Goal: Transaction & Acquisition: Purchase product/service

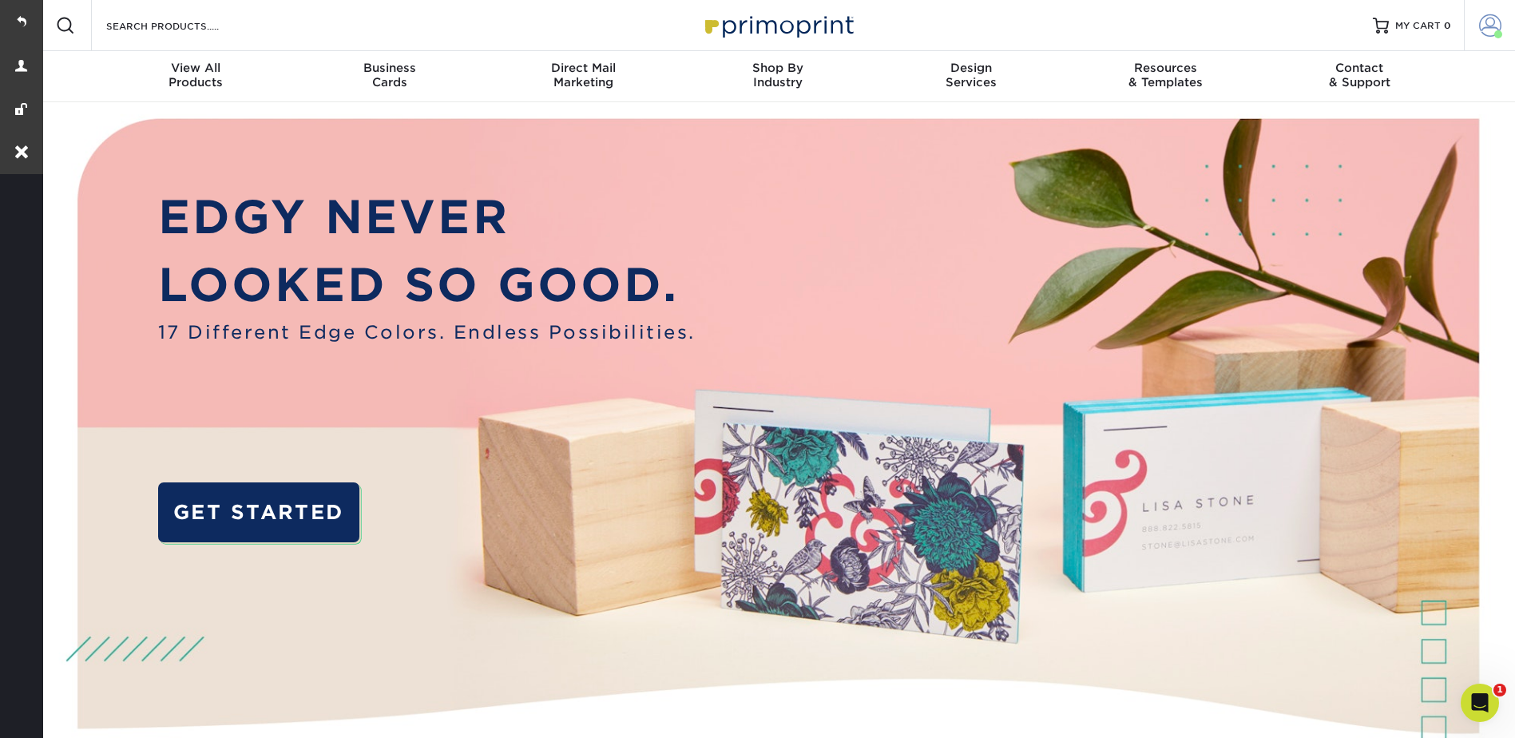
click at [1481, 22] on span at bounding box center [1490, 25] width 22 height 22
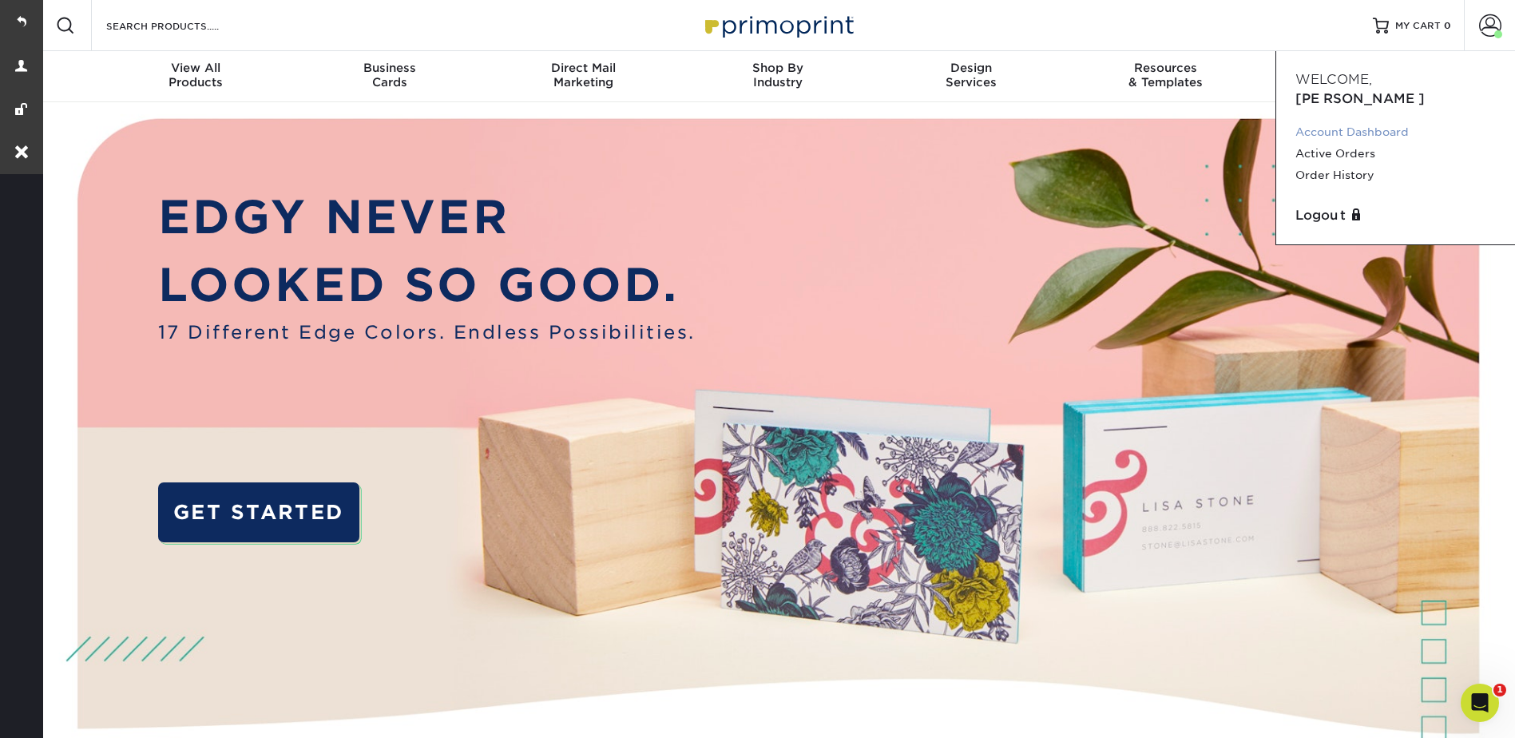
click at [1352, 121] on link "Account Dashboard" at bounding box center [1396, 132] width 200 height 22
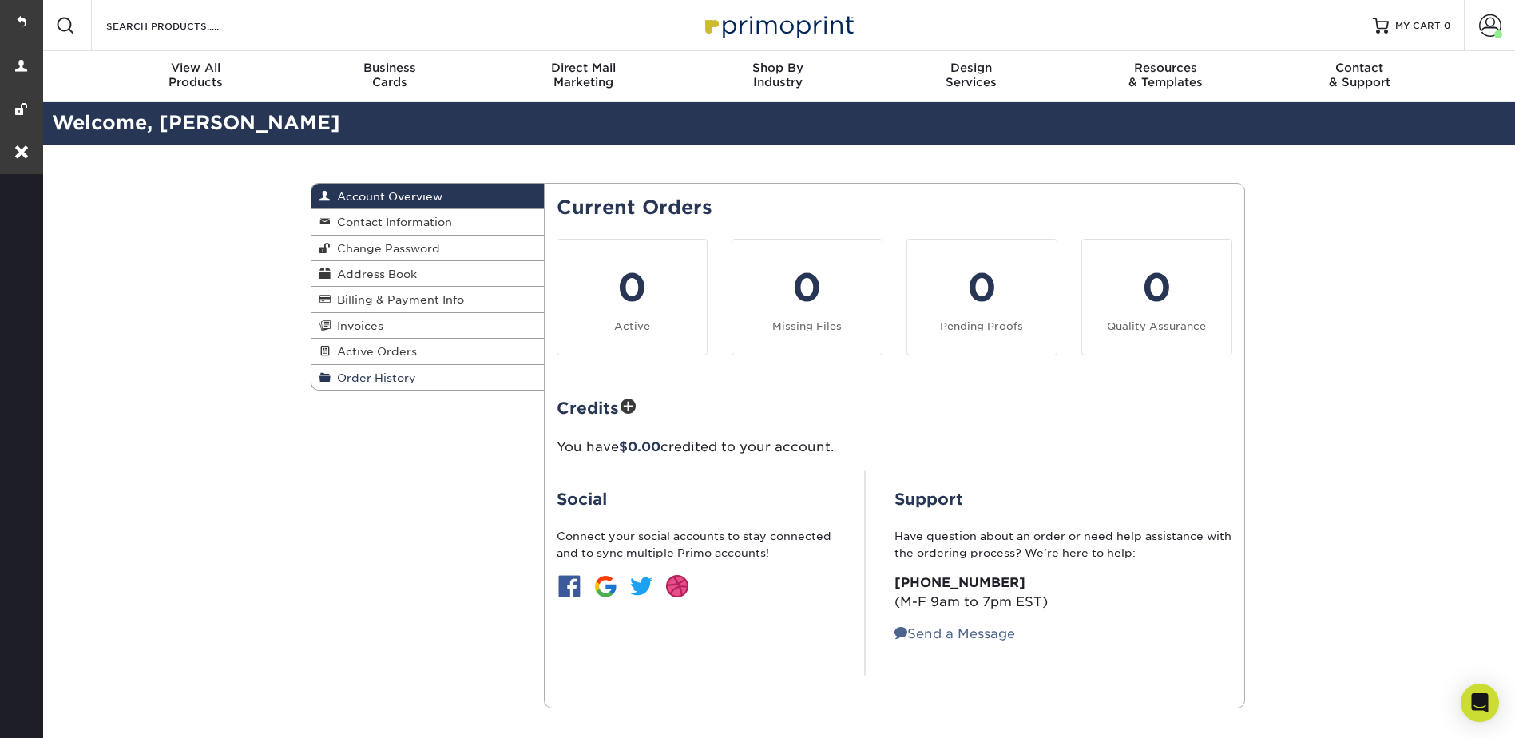
click at [384, 369] on link "Order History" at bounding box center [428, 377] width 233 height 25
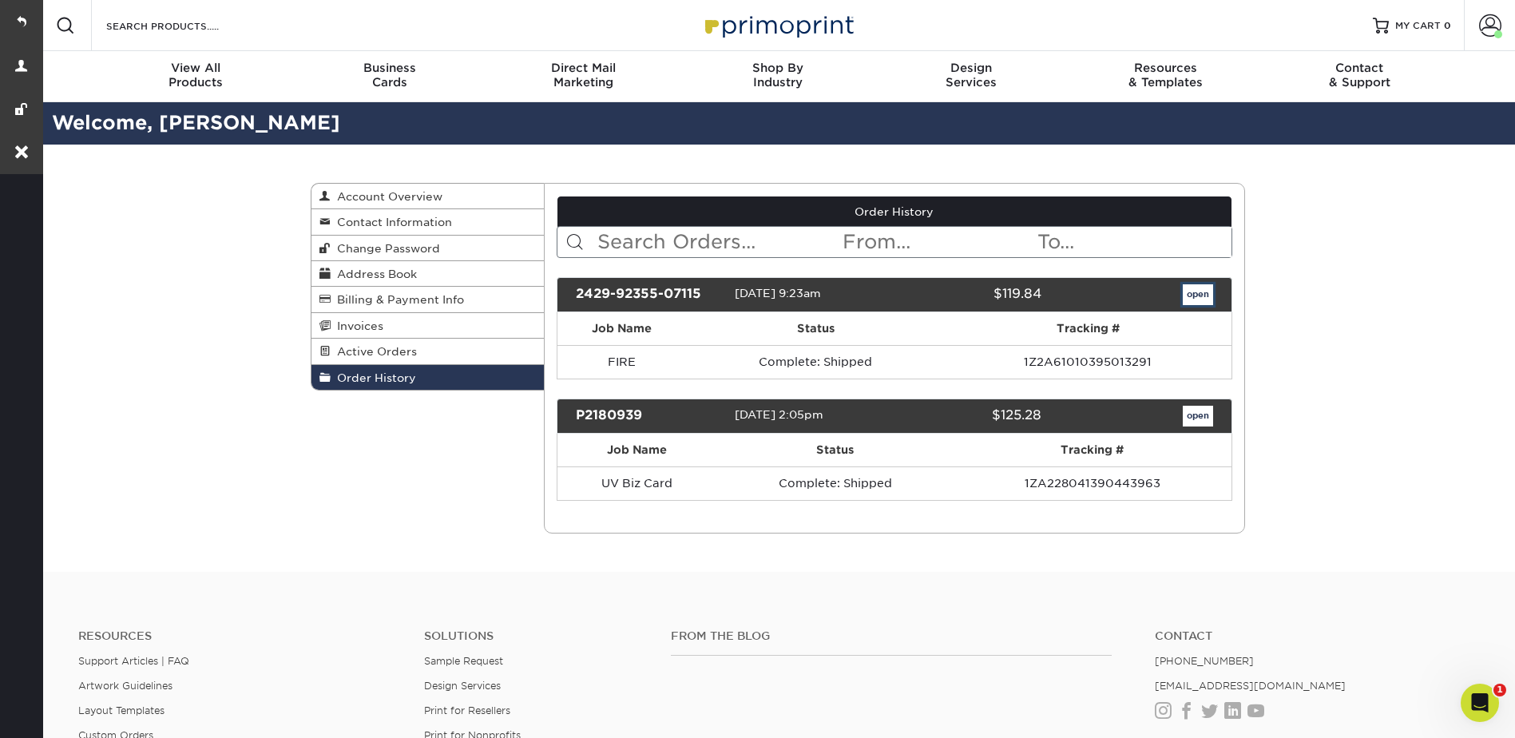
click at [1209, 294] on link "open" at bounding box center [1198, 294] width 30 height 21
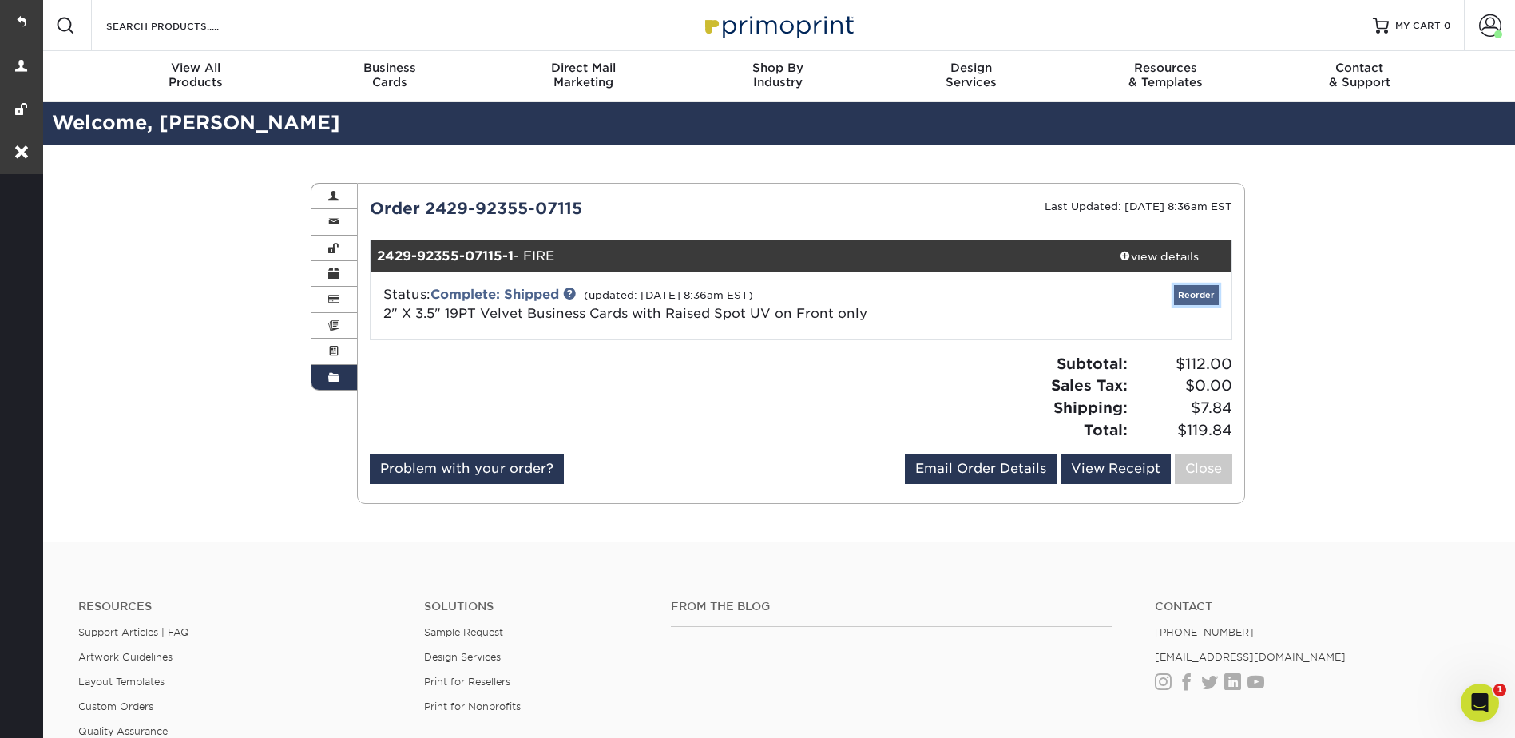
click at [1203, 295] on link "Reorder" at bounding box center [1196, 295] width 45 height 20
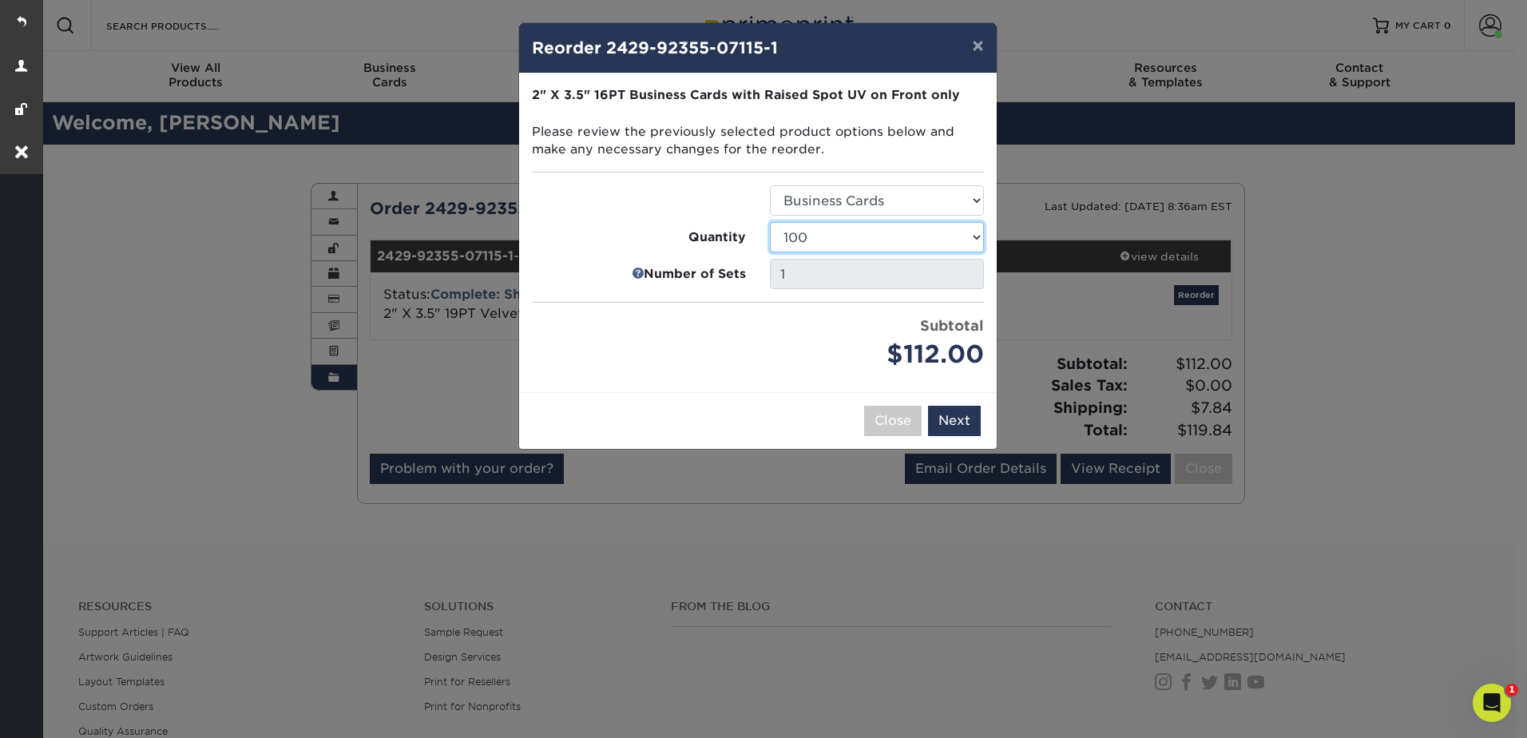
click at [857, 226] on select "100 250 500" at bounding box center [877, 237] width 214 height 30
select select "f593fda3-2d5c-4b9e-9c2c-6197b899ae74"
click at [770, 222] on select "100 250 500" at bounding box center [877, 237] width 214 height 30
click at [962, 418] on button "Next" at bounding box center [954, 421] width 53 height 30
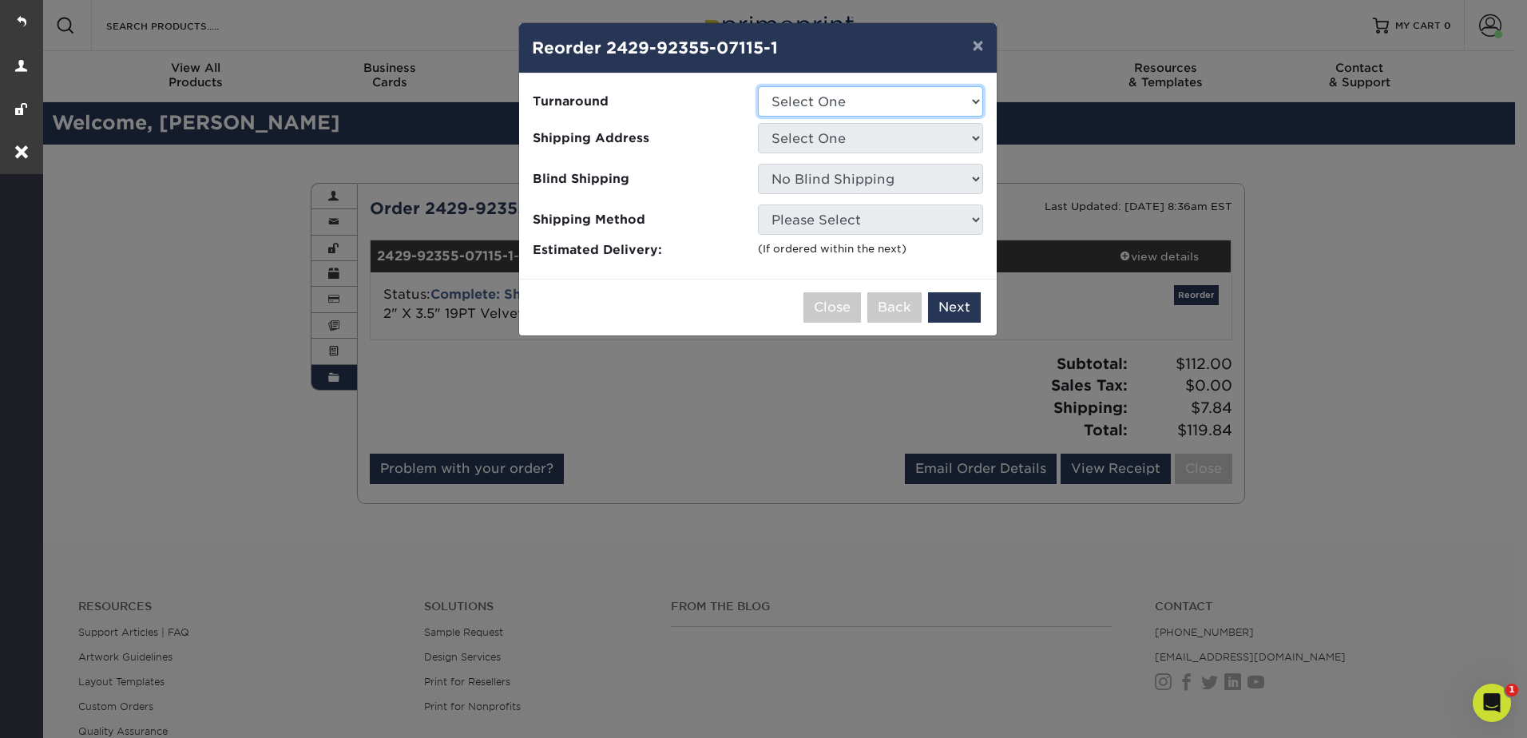
drag, startPoint x: 806, startPoint y: 86, endPoint x: 805, endPoint y: 97, distance: 11.2
click at [806, 86] on select "Select One 2-4 Business Days" at bounding box center [870, 101] width 225 height 30
select select "028e9ad4-f42b-42cd-b8a3-fa699623ed4c"
click at [758, 86] on select "Select One 2-4 Business Days" at bounding box center [870, 101] width 225 height 30
click at [800, 136] on select "Select One 9 Walton My Address" at bounding box center [870, 138] width 225 height 30
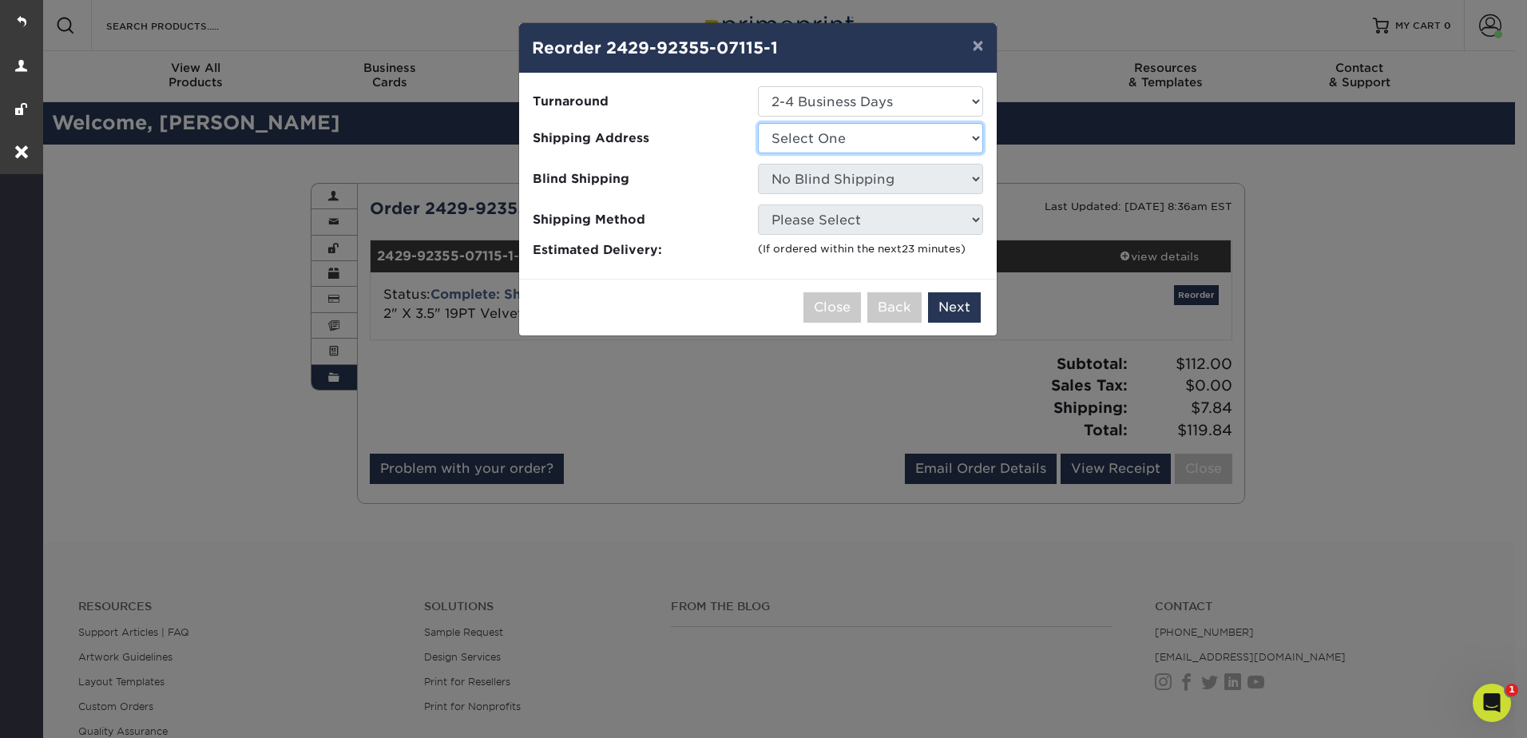
select select "259581"
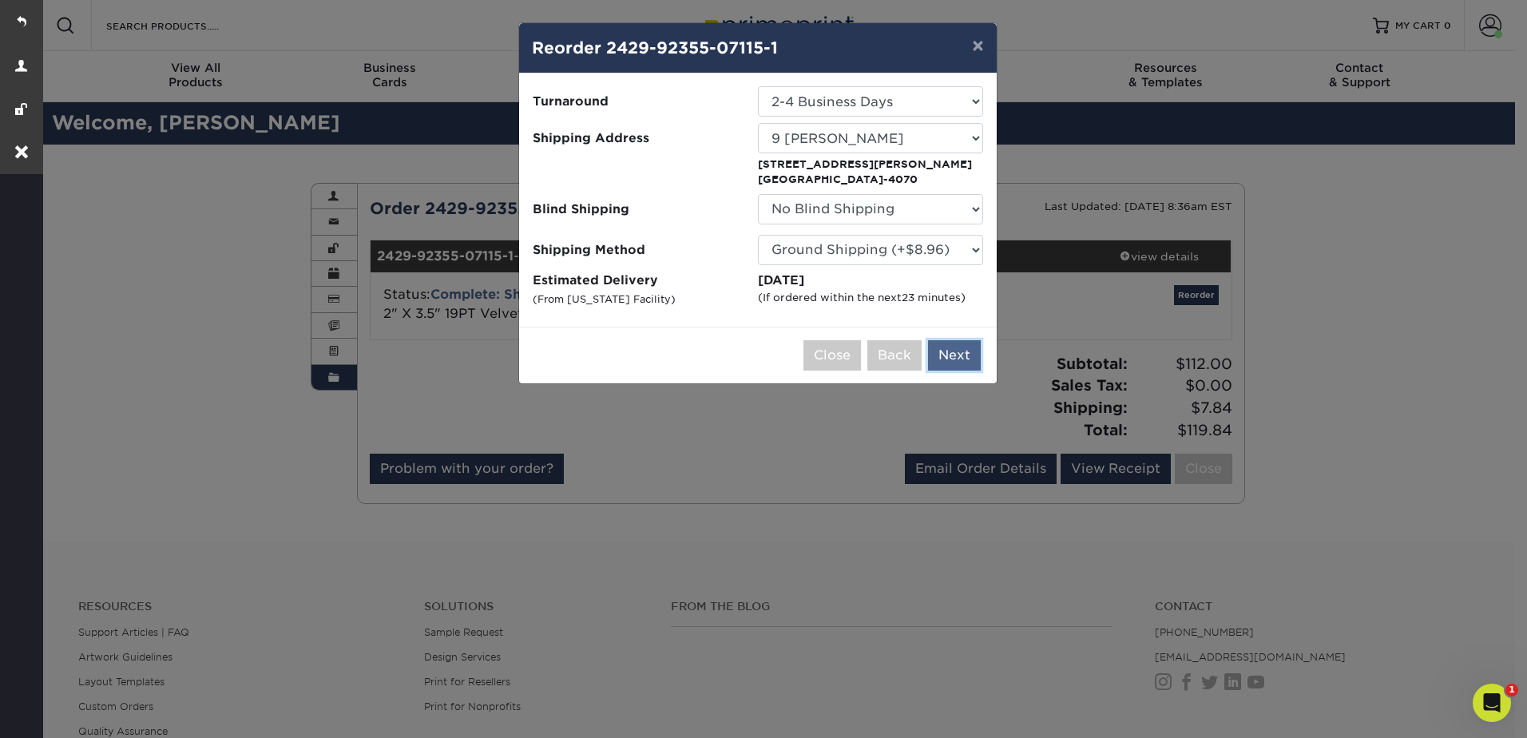
click at [963, 355] on button "Next" at bounding box center [954, 355] width 53 height 30
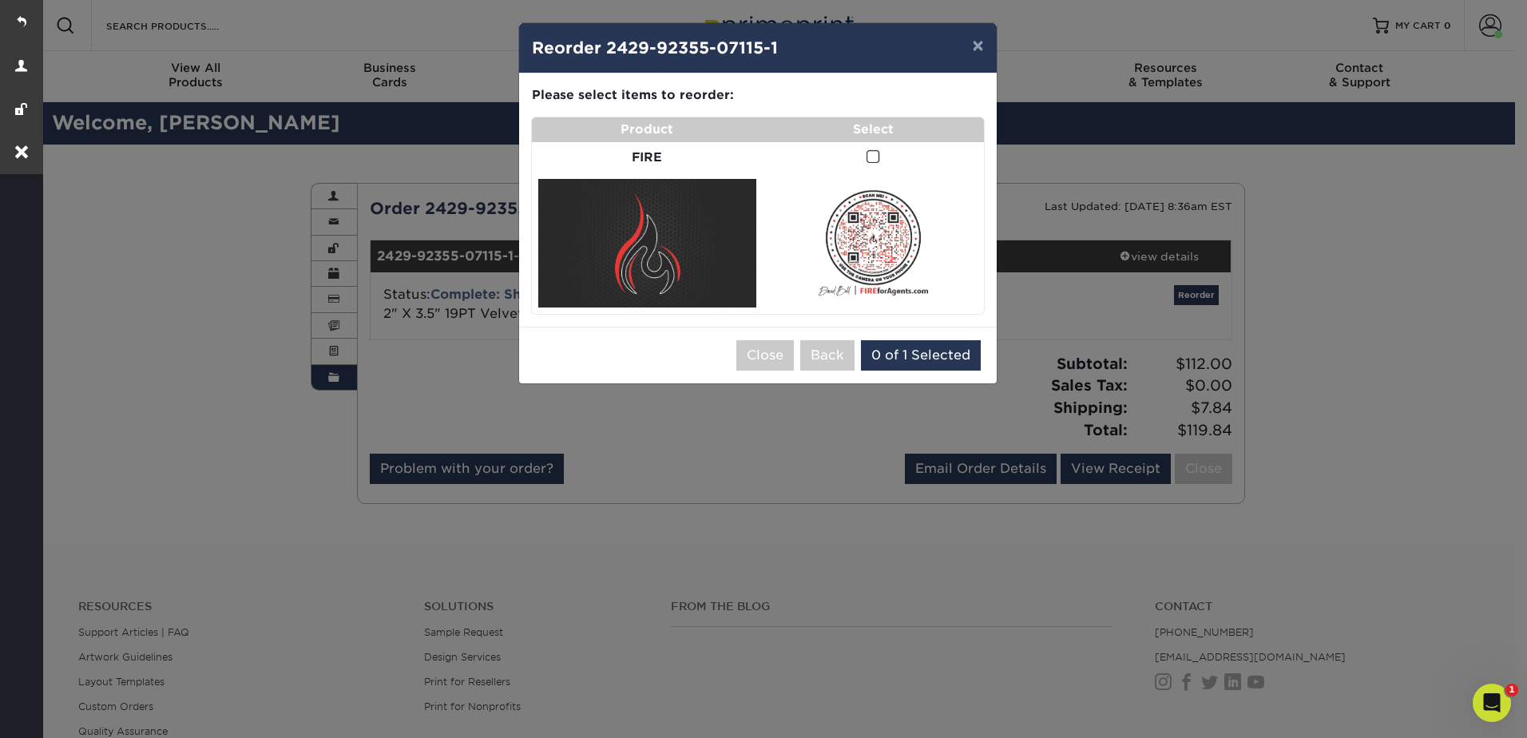
click at [872, 162] on span at bounding box center [874, 156] width 14 height 15
click at [0, 0] on input "checkbox" at bounding box center [0, 0] width 0 height 0
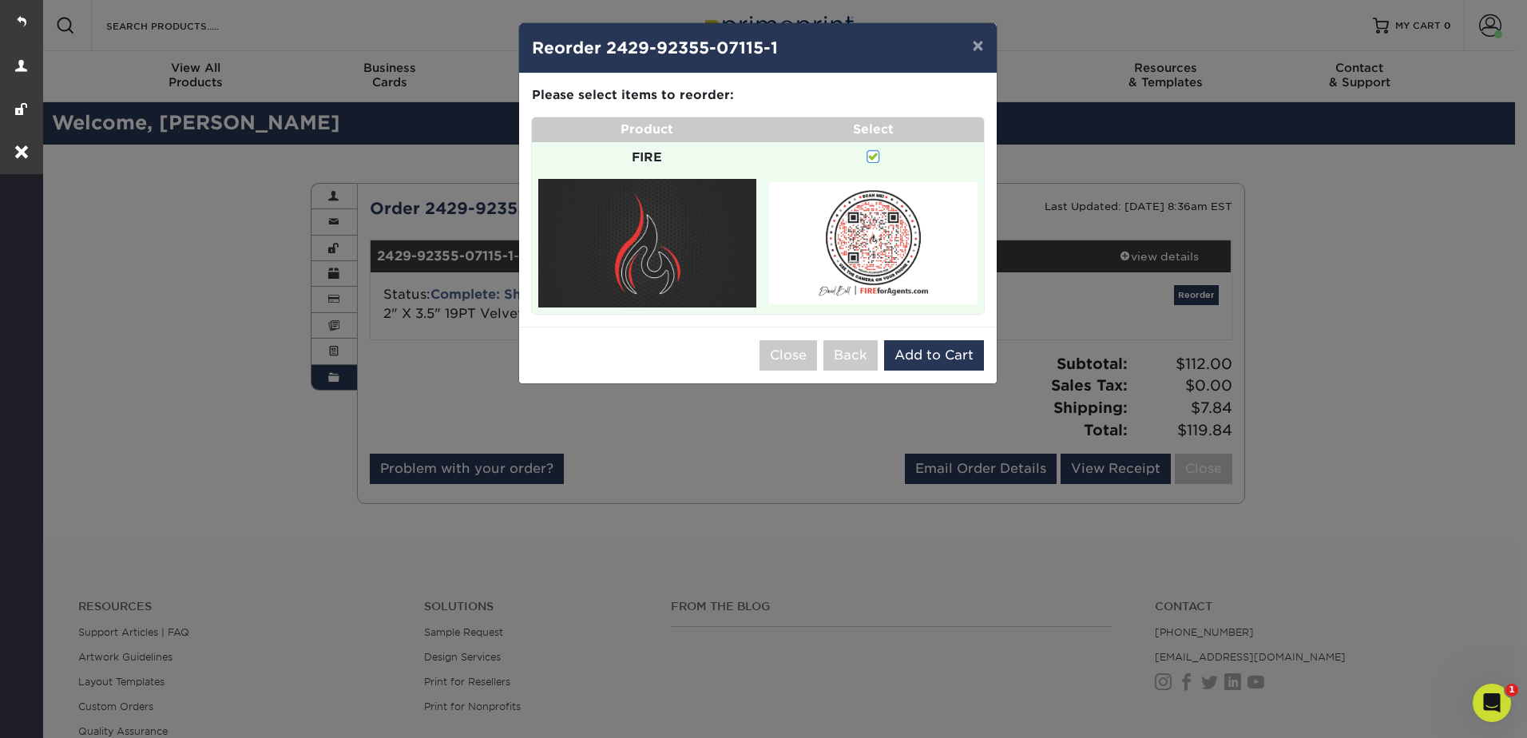
click at [943, 371] on div "Close Back 0 of 1 Selected Add to Cart" at bounding box center [758, 355] width 478 height 57
click at [922, 359] on button "Add to Cart" at bounding box center [934, 355] width 100 height 30
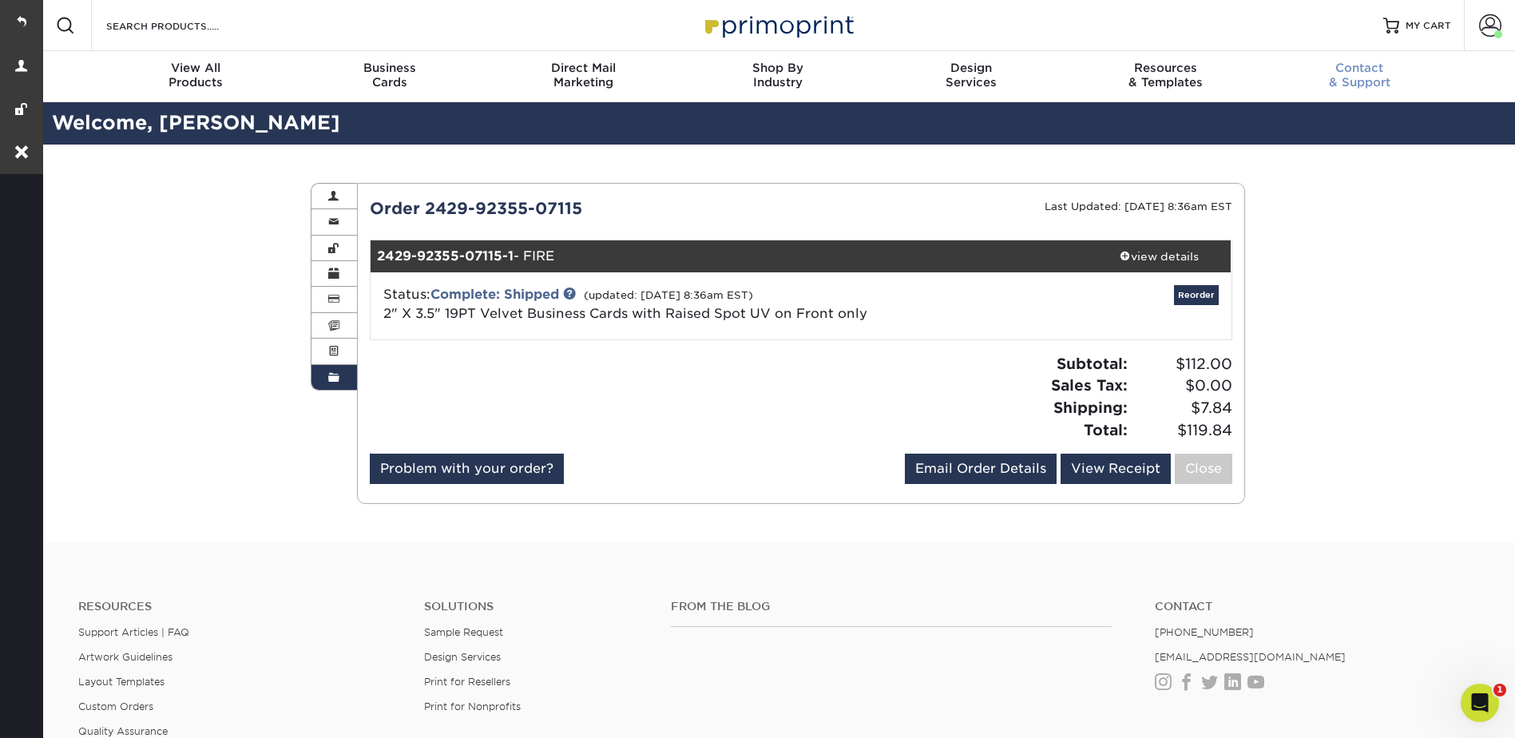
drag, startPoint x: 1399, startPoint y: 18, endPoint x: 1381, endPoint y: 51, distance: 37.5
click at [1399, 18] on div at bounding box center [1391, 26] width 16 height 16
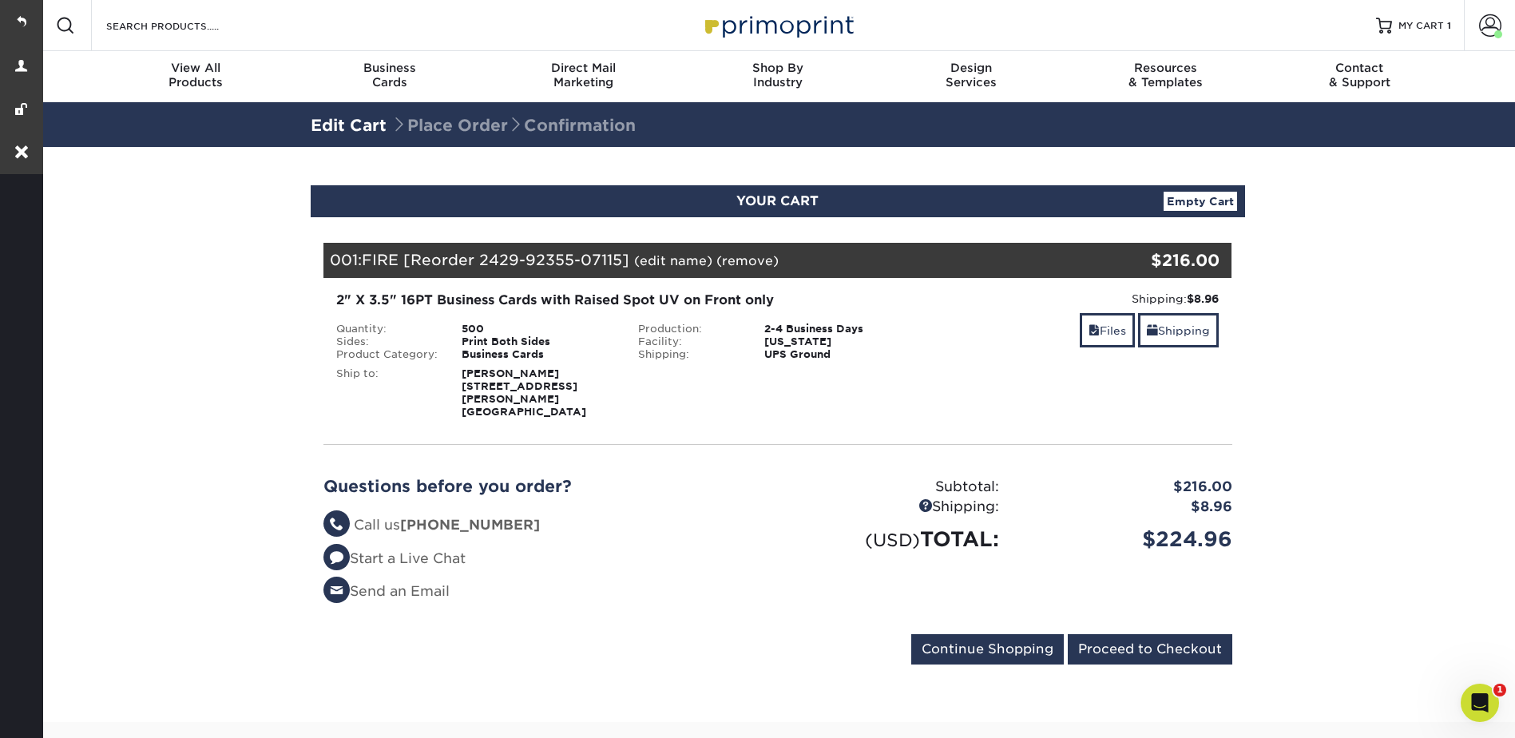
click at [679, 258] on link "(edit name)" at bounding box center [673, 260] width 78 height 15
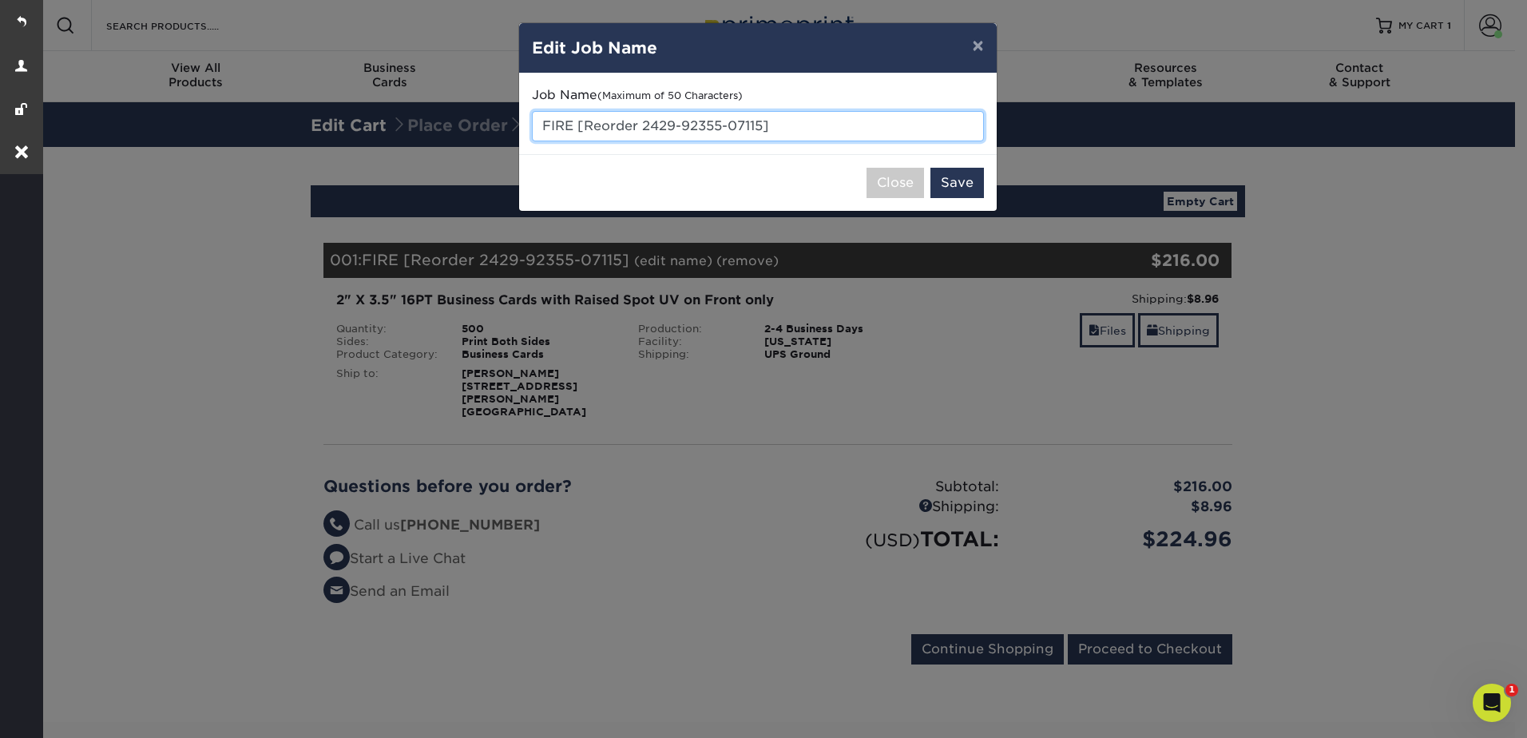
drag, startPoint x: 542, startPoint y: 126, endPoint x: 788, endPoint y: 135, distance: 246.2
click at [788, 135] on input "FIRE [Reorder 2429-92355-07115]" at bounding box center [758, 126] width 452 height 30
type input "Set 1"
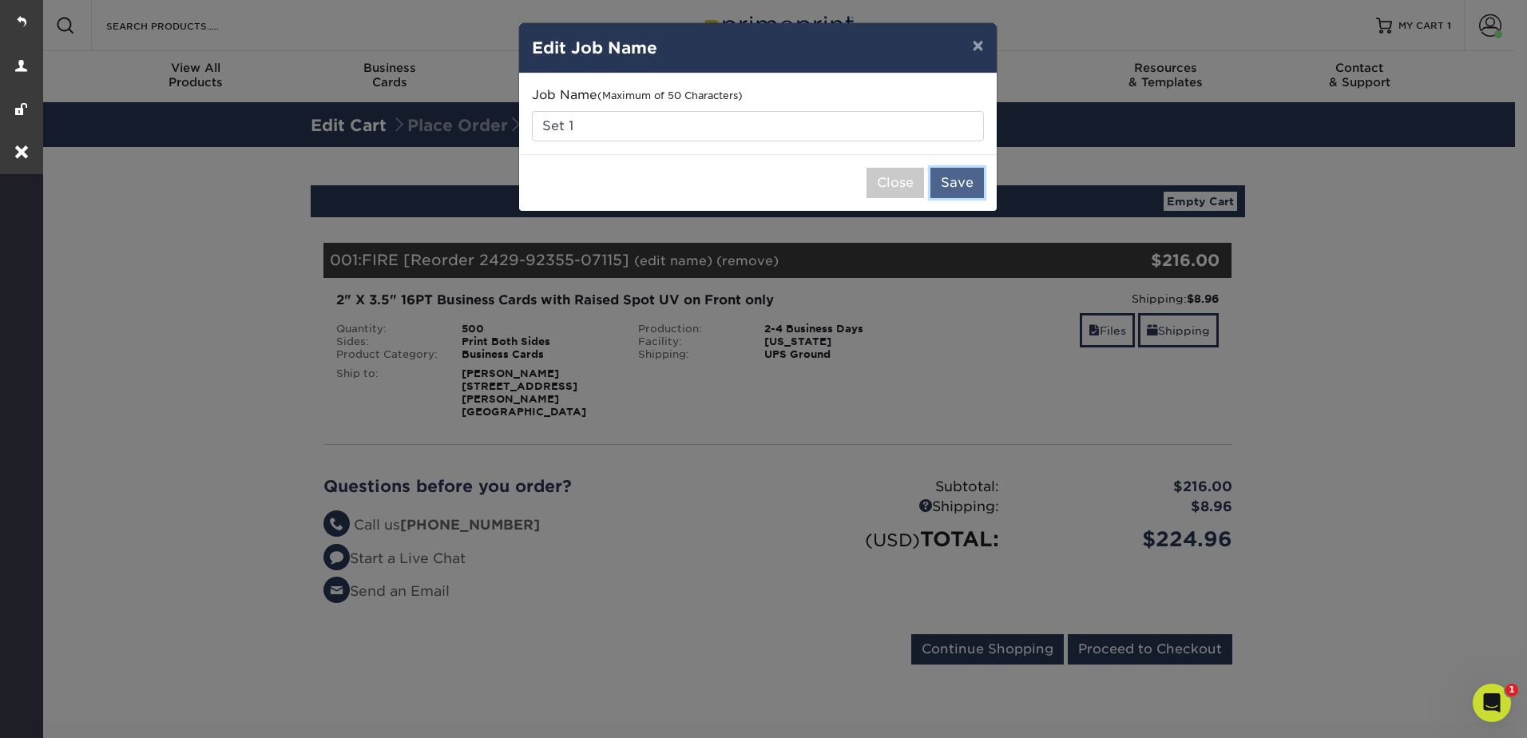
click at [958, 178] on button "Save" at bounding box center [958, 183] width 54 height 30
click at [1105, 334] on div "× Edit Job Name Job Name (Maximum of 50 Characters) Set 1 Close Success" at bounding box center [763, 369] width 1527 height 738
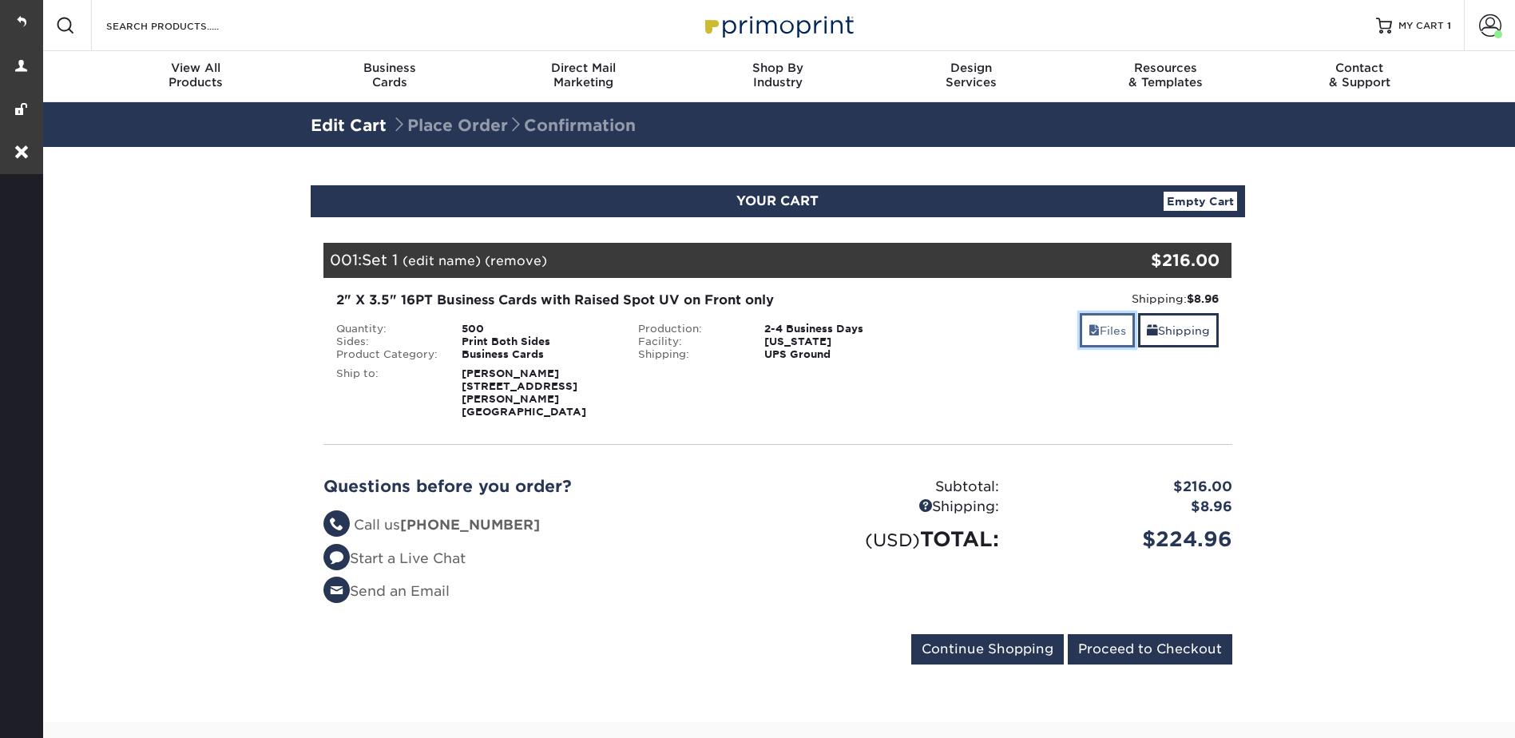
click at [1091, 332] on span at bounding box center [1094, 330] width 11 height 13
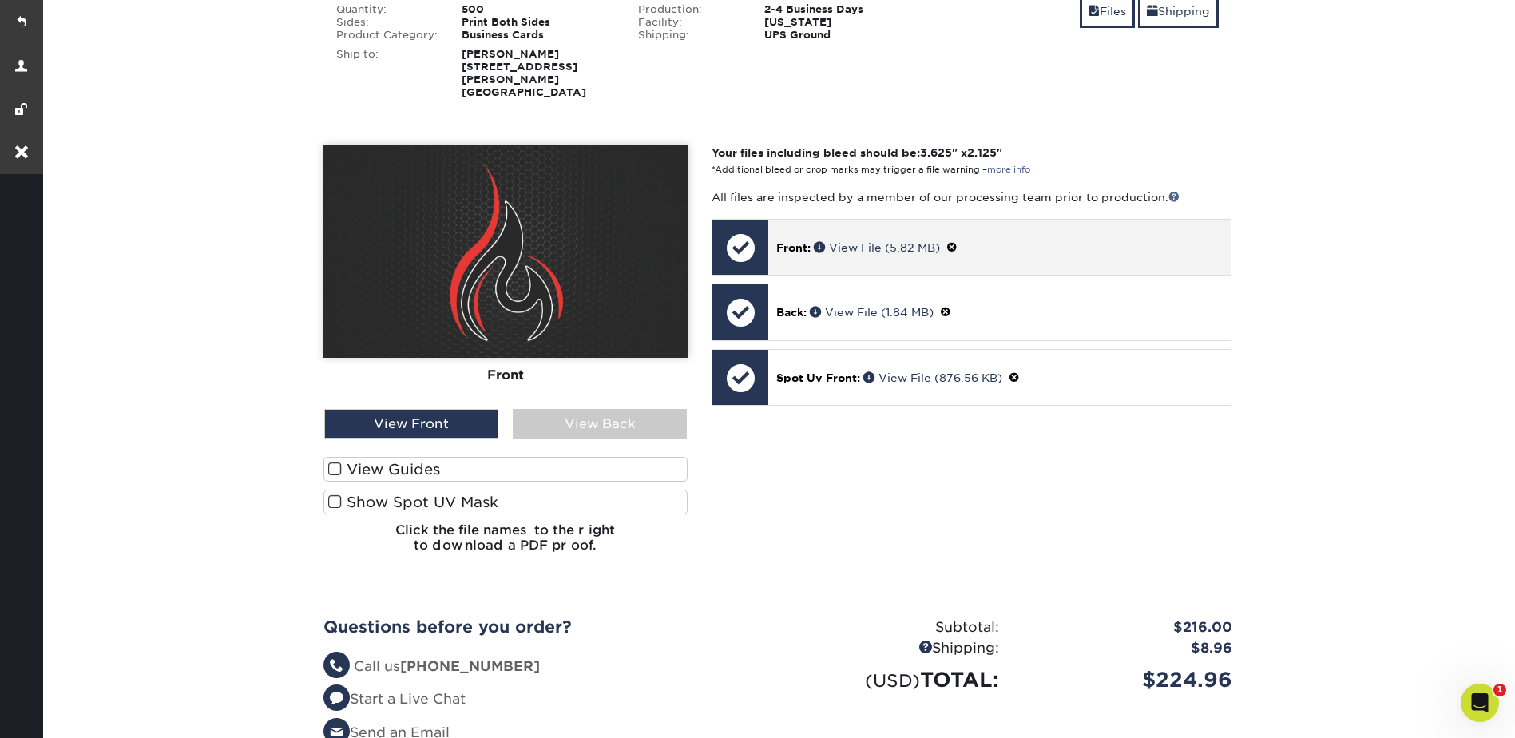
click at [956, 241] on span at bounding box center [952, 247] width 11 height 13
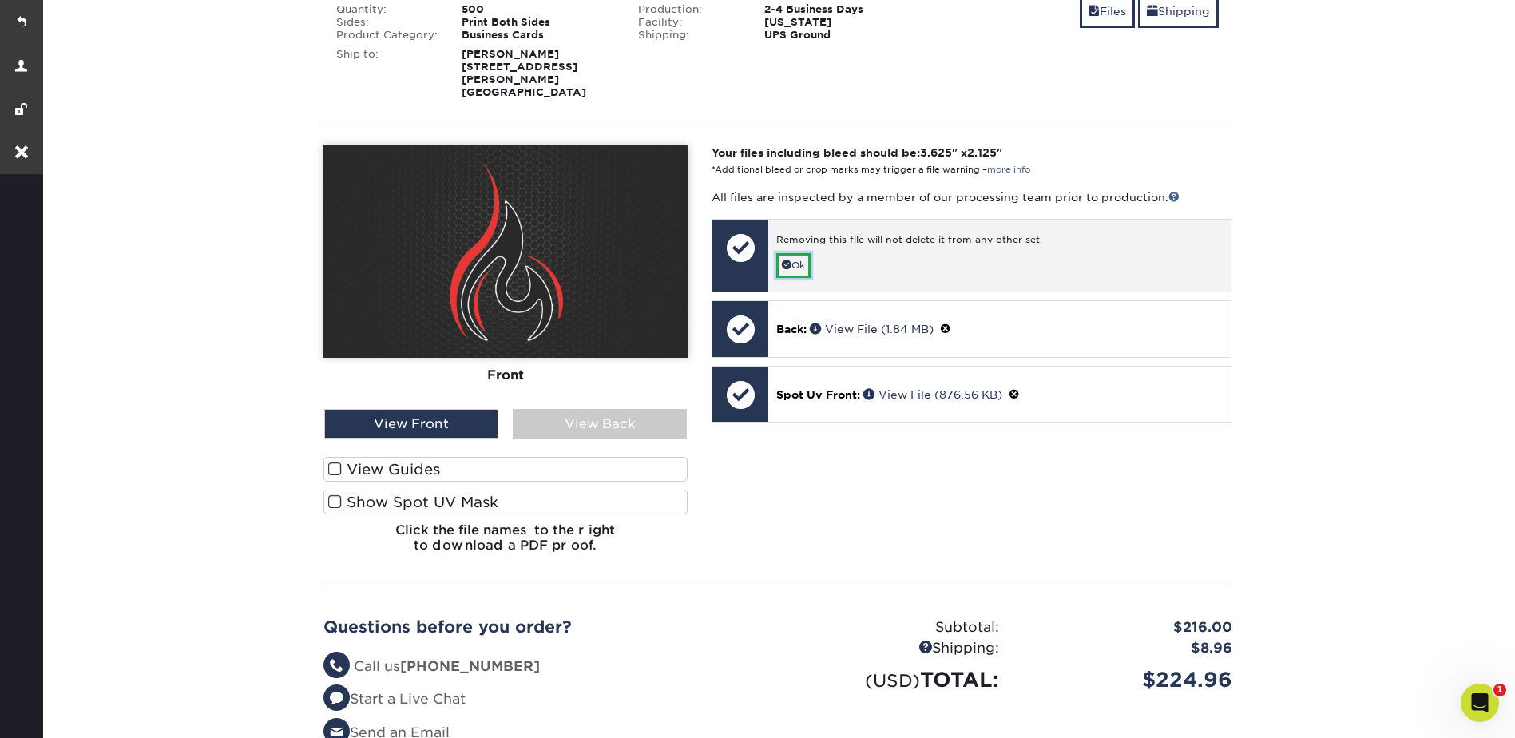
click at [808, 253] on link "Ok" at bounding box center [793, 265] width 34 height 25
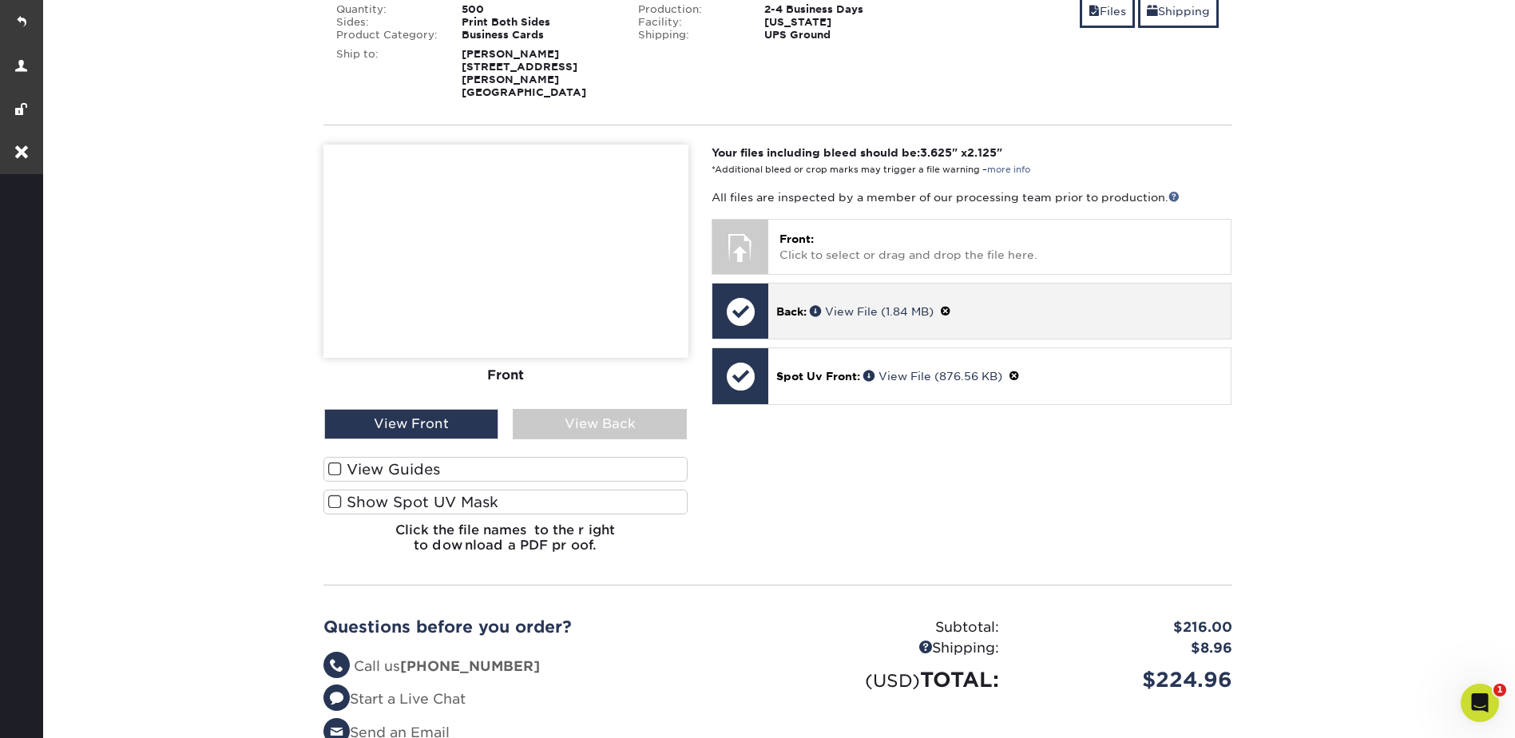
click at [951, 305] on span at bounding box center [945, 311] width 11 height 13
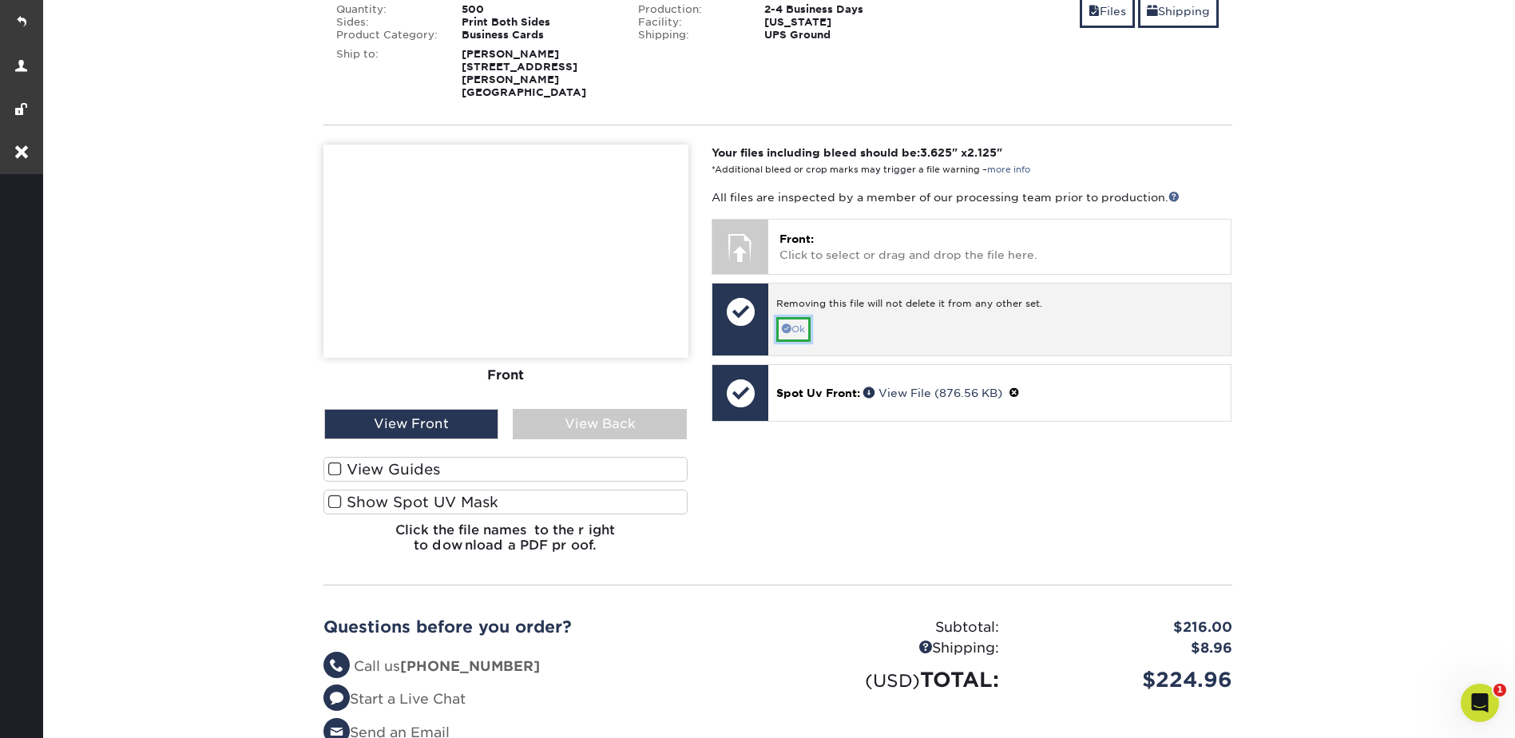
click at [798, 317] on link "Ok" at bounding box center [793, 329] width 34 height 25
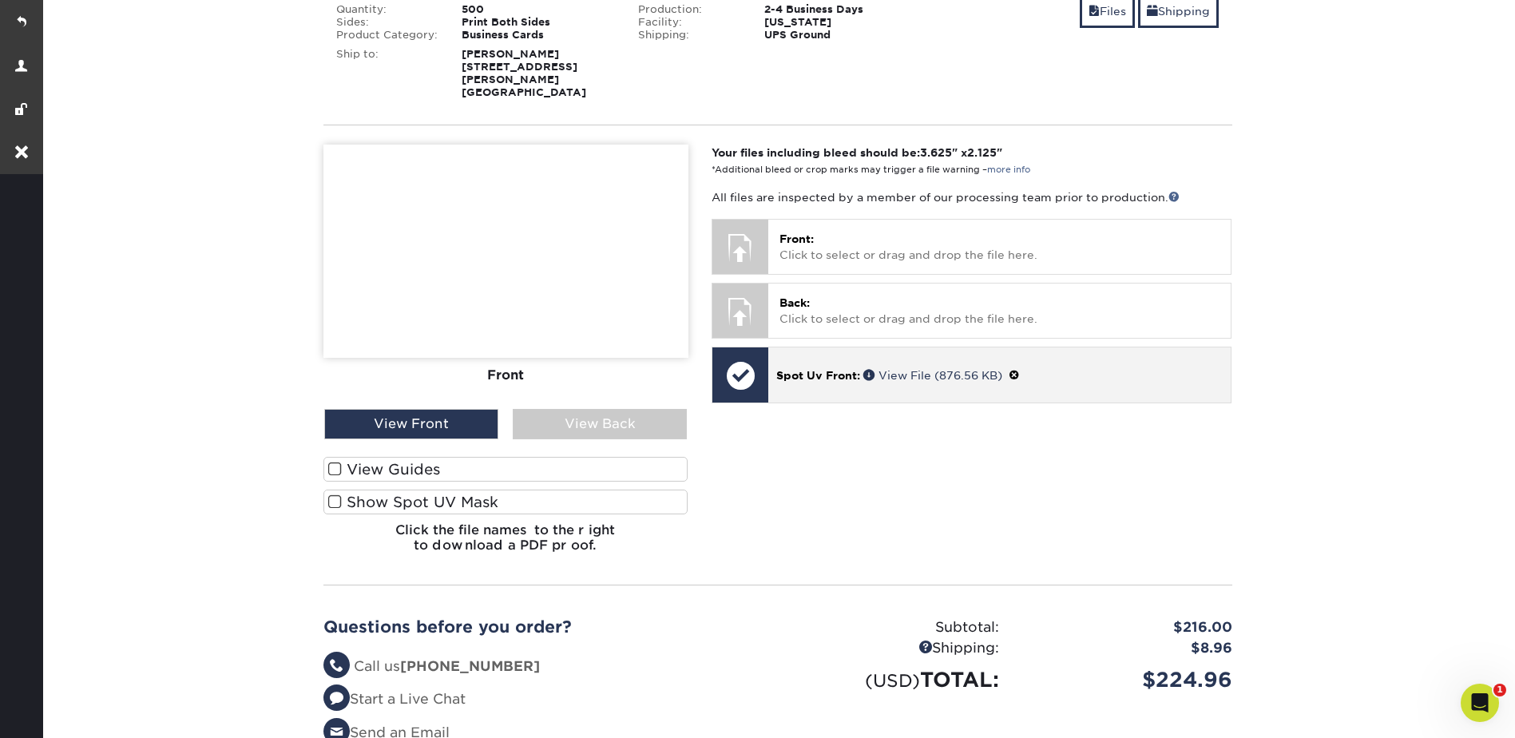
click at [1019, 369] on span at bounding box center [1014, 375] width 11 height 13
click at [791, 387] on span at bounding box center [787, 392] width 10 height 10
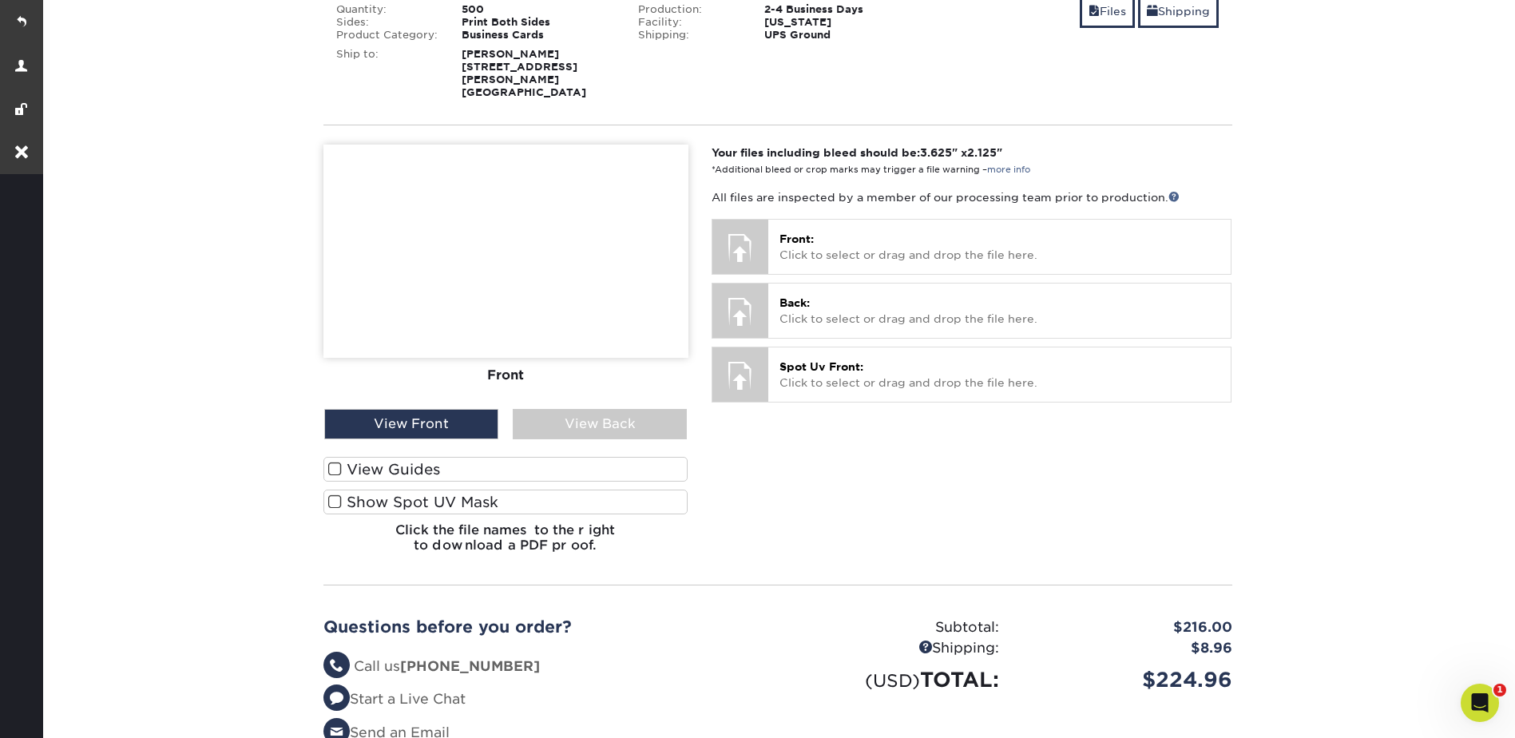
scroll to position [80, 0]
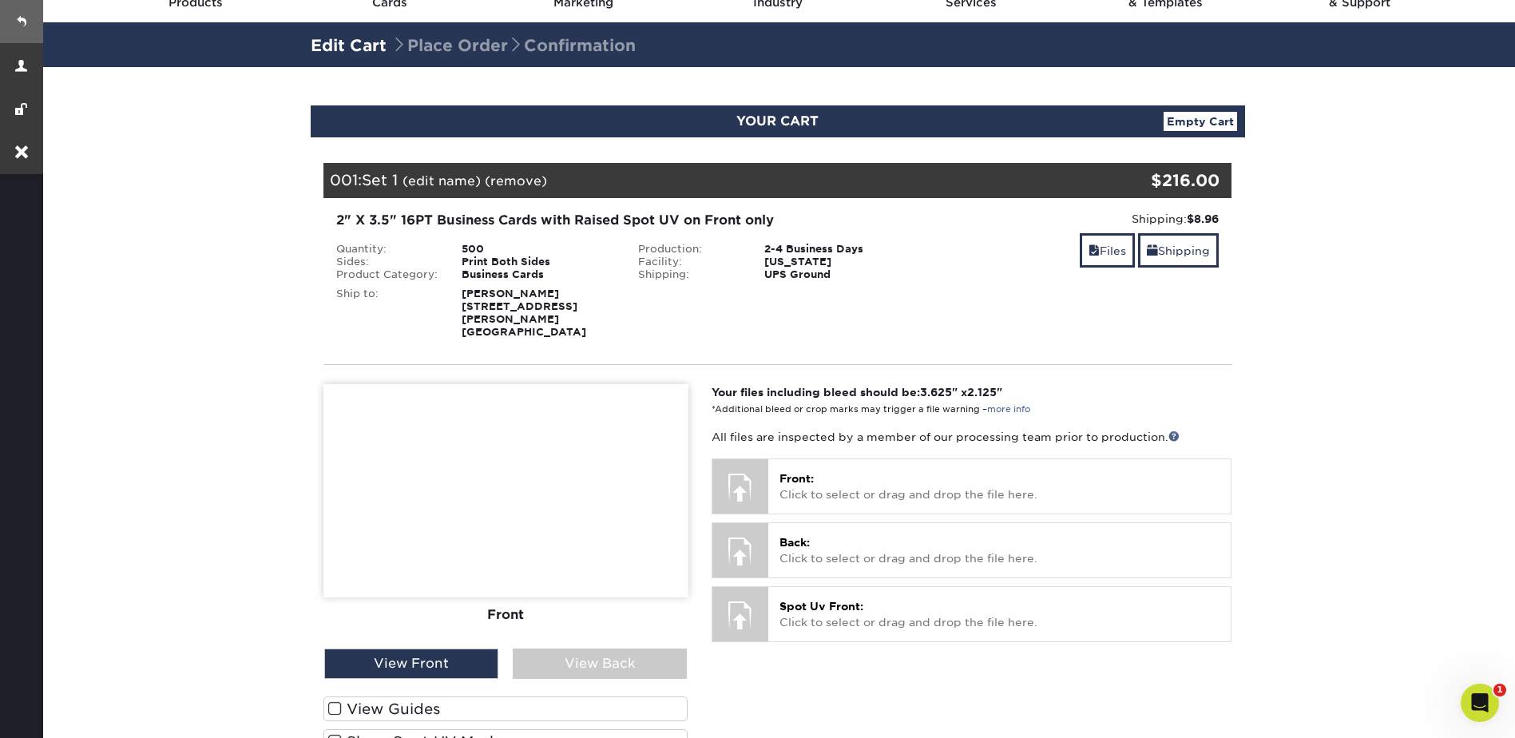
click at [24, 10] on link at bounding box center [21, 21] width 43 height 43
